Goal: Transaction & Acquisition: Book appointment/travel/reservation

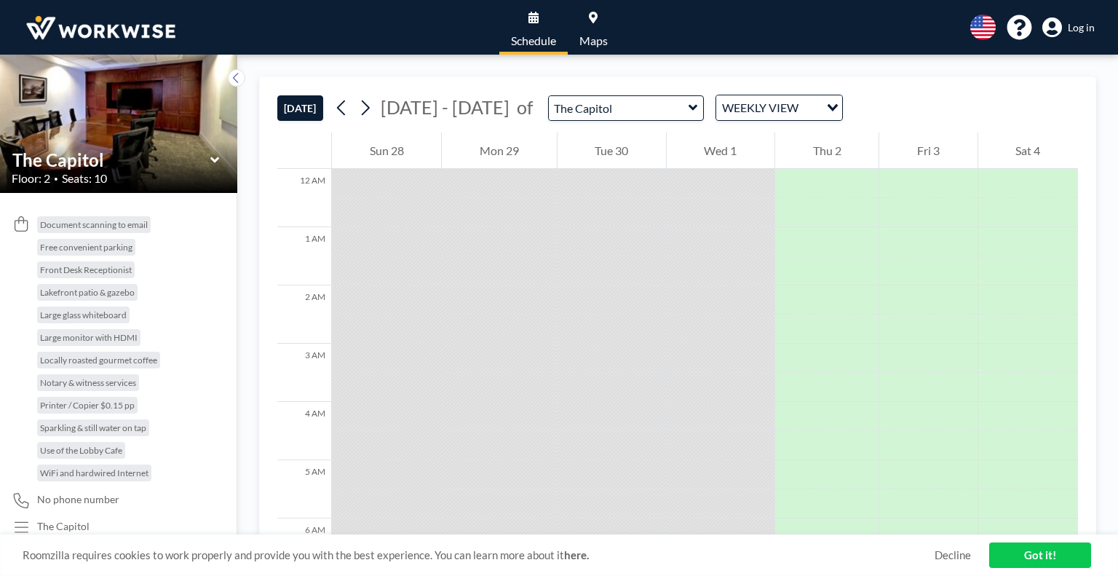
click at [1072, 28] on span "Log in" at bounding box center [1081, 27] width 27 height 13
click at [689, 104] on icon at bounding box center [693, 107] width 9 height 15
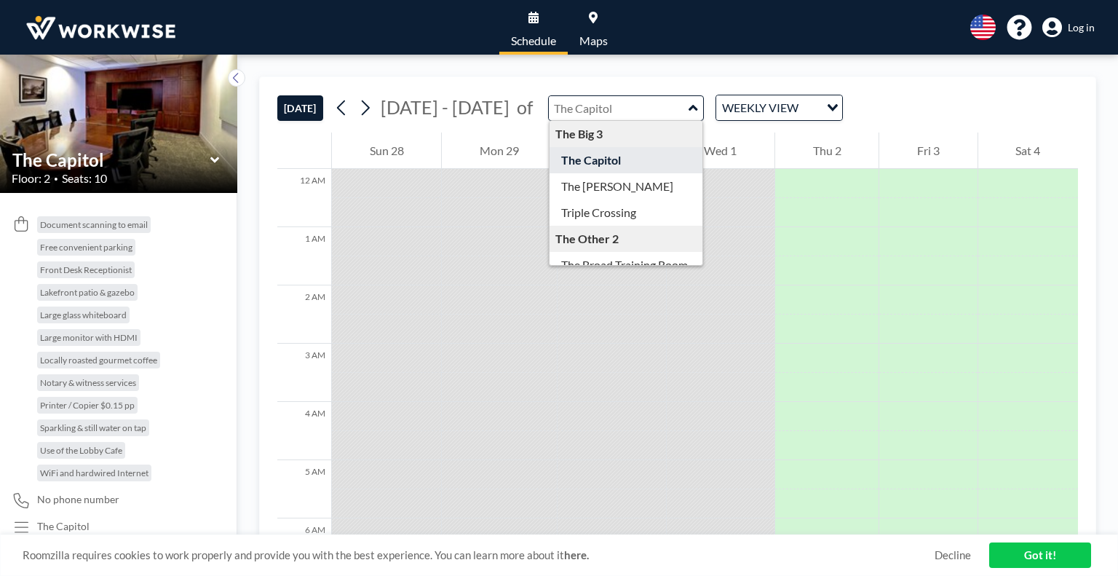
scroll to position [47, 0]
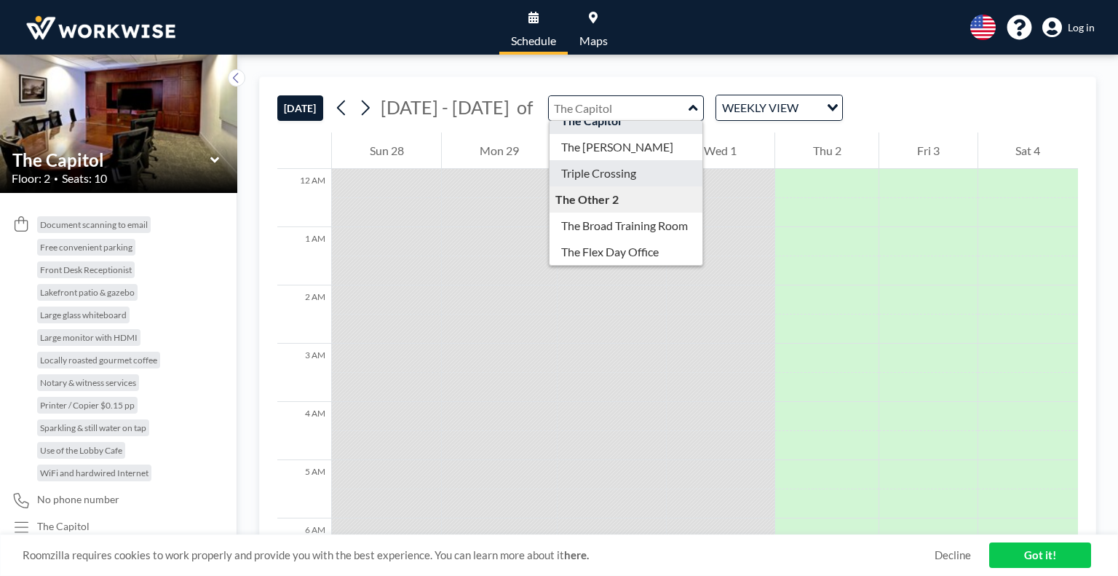
type input "Triple Crossing"
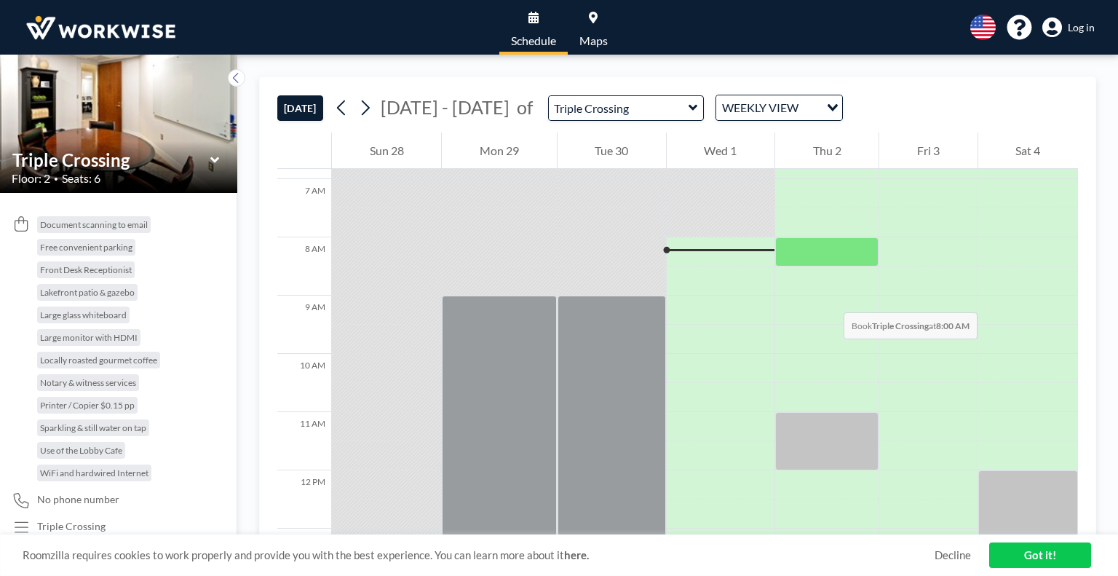
scroll to position [396, 0]
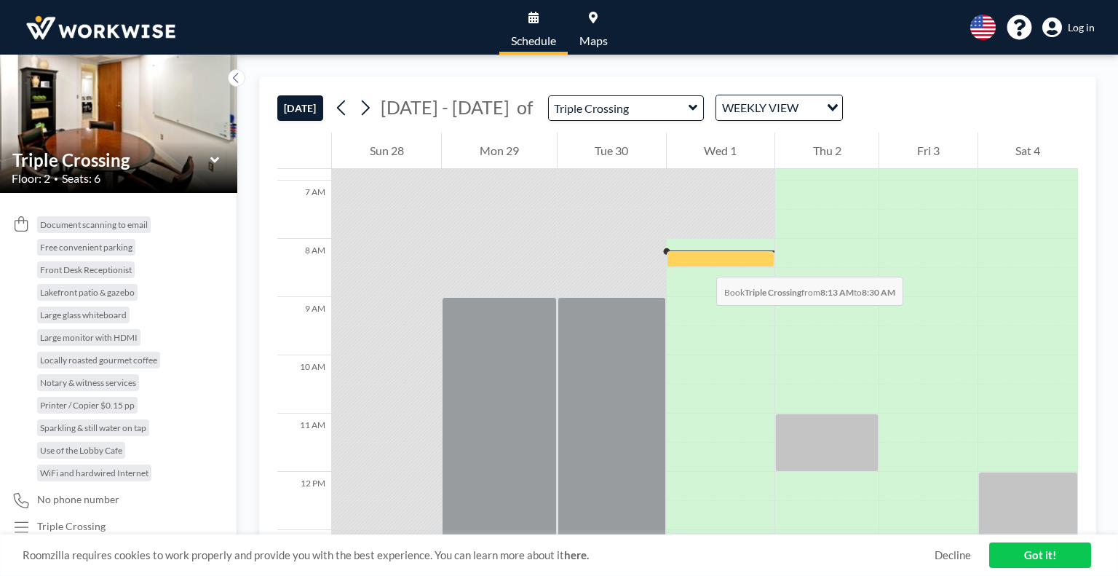
click at [702, 262] on div at bounding box center [721, 258] width 108 height 15
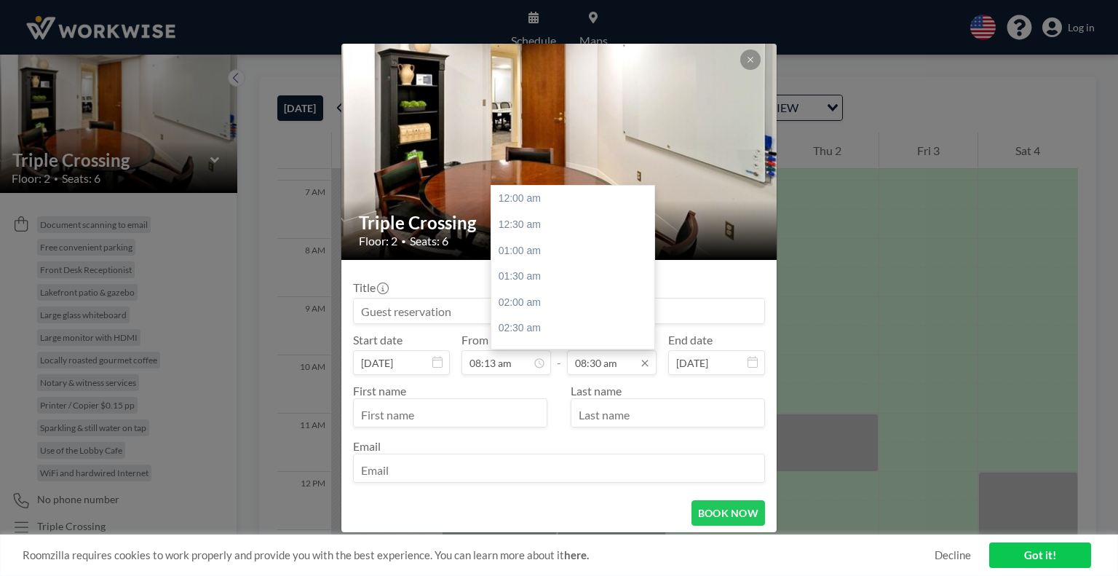
scroll to position [440, 0]
click at [553, 221] on div "09:00 am" at bounding box center [576, 226] width 170 height 26
type input "09:00 am"
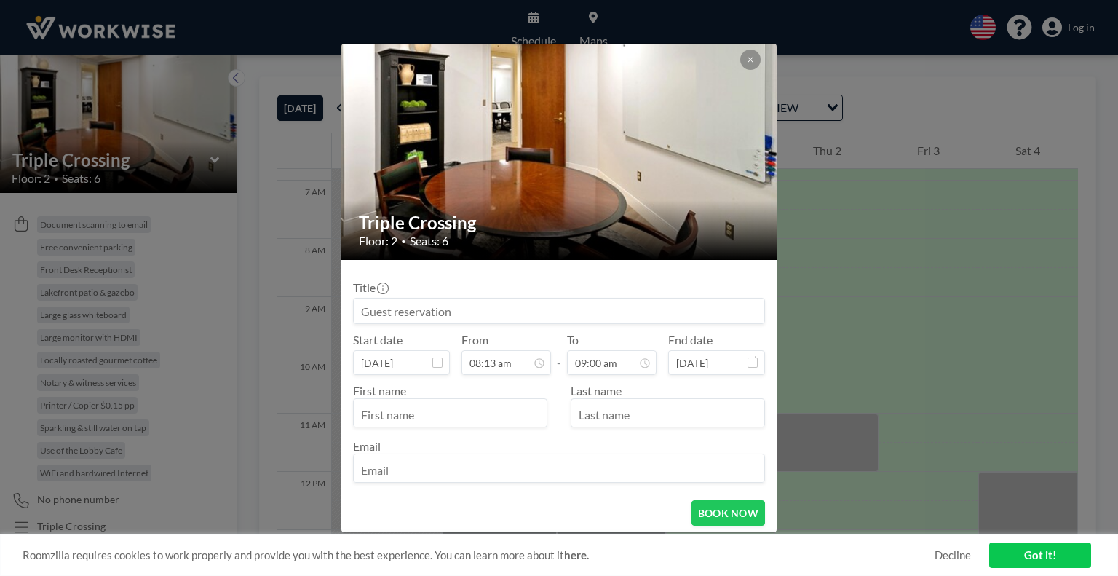
click at [422, 409] on input "text" at bounding box center [450, 414] width 193 height 25
type input "Lorcan"
click at [666, 405] on input "text" at bounding box center [667, 414] width 193 height 25
type input "Baldwin"
click at [460, 474] on input "email" at bounding box center [559, 469] width 411 height 25
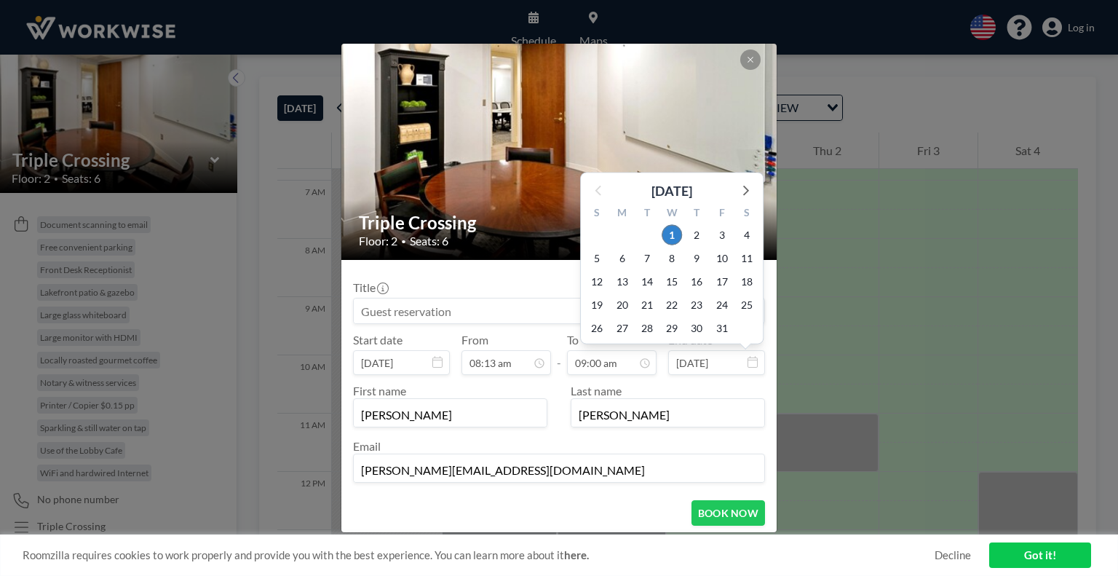
scroll to position [29, 0]
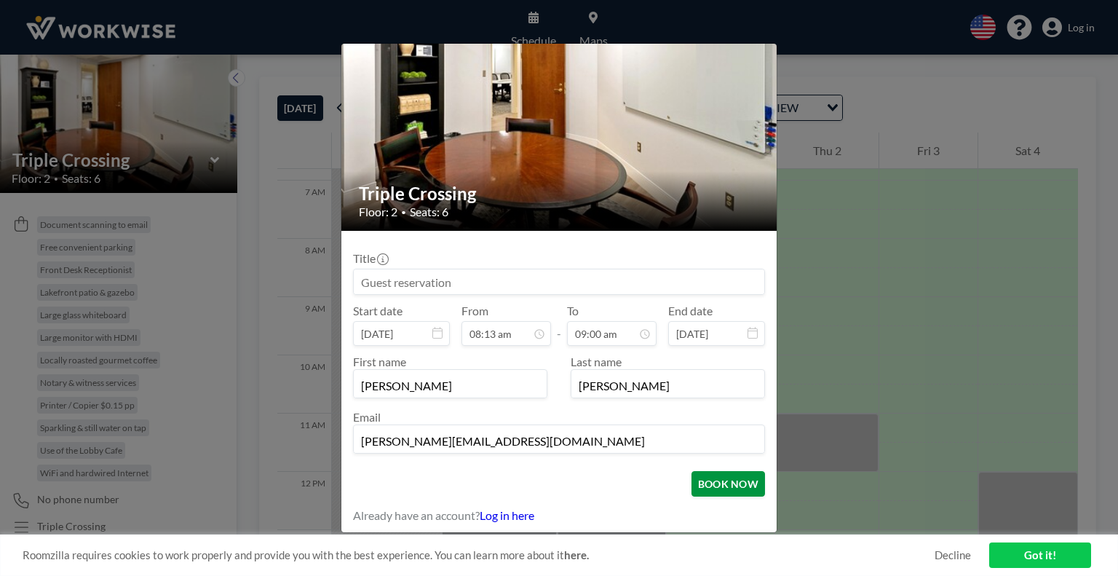
type input "lorcan.baldwin@stricklandmfgus.com"
click at [701, 479] on button "BOOK NOW" at bounding box center [729, 483] width 74 height 25
